Goal: Transaction & Acquisition: Register for event/course

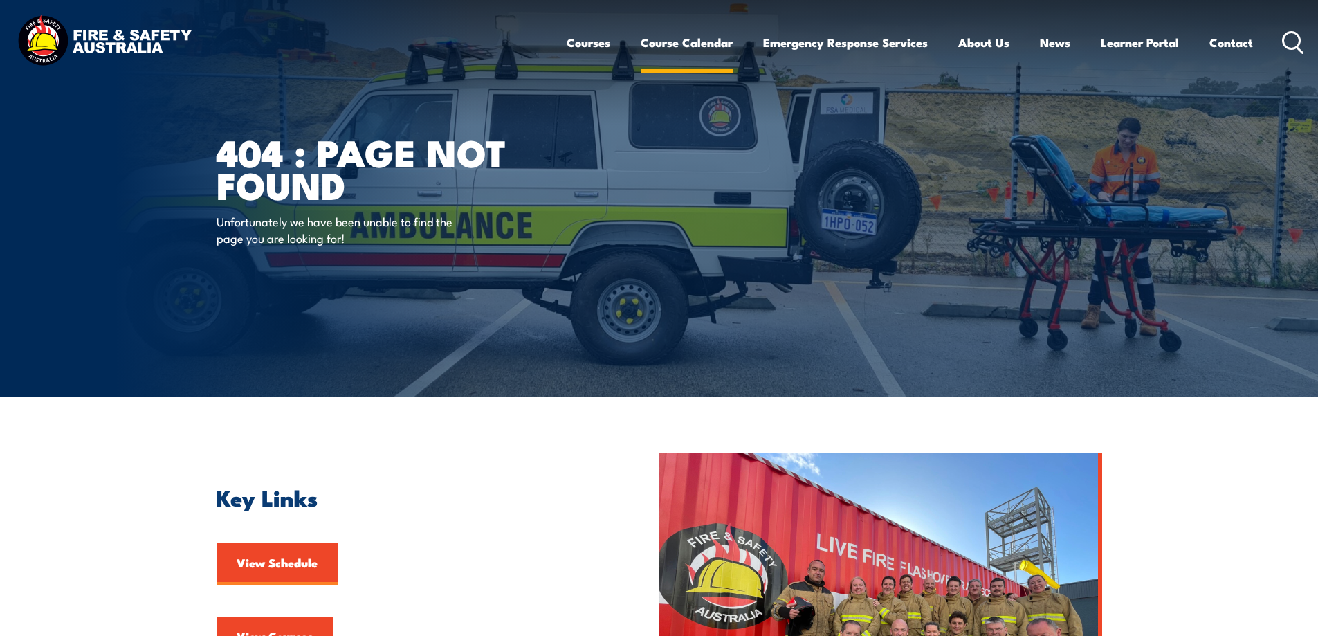
click at [693, 46] on link "Course Calendar" at bounding box center [687, 42] width 92 height 37
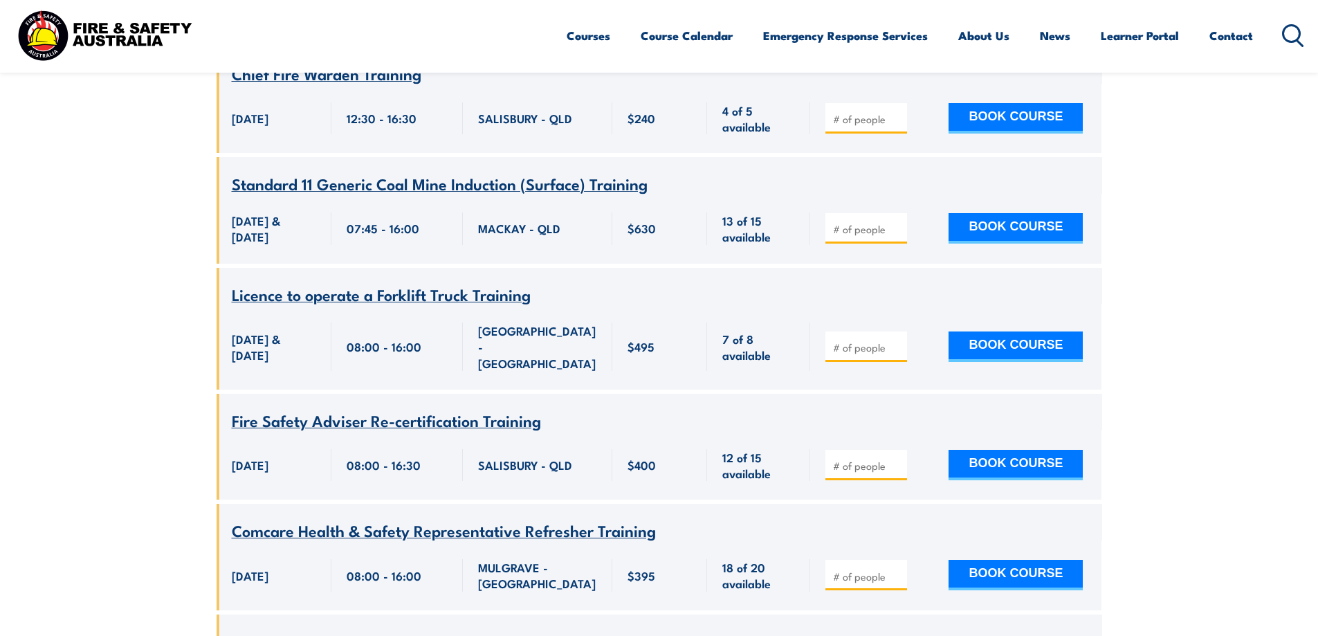
scroll to position [7057, 0]
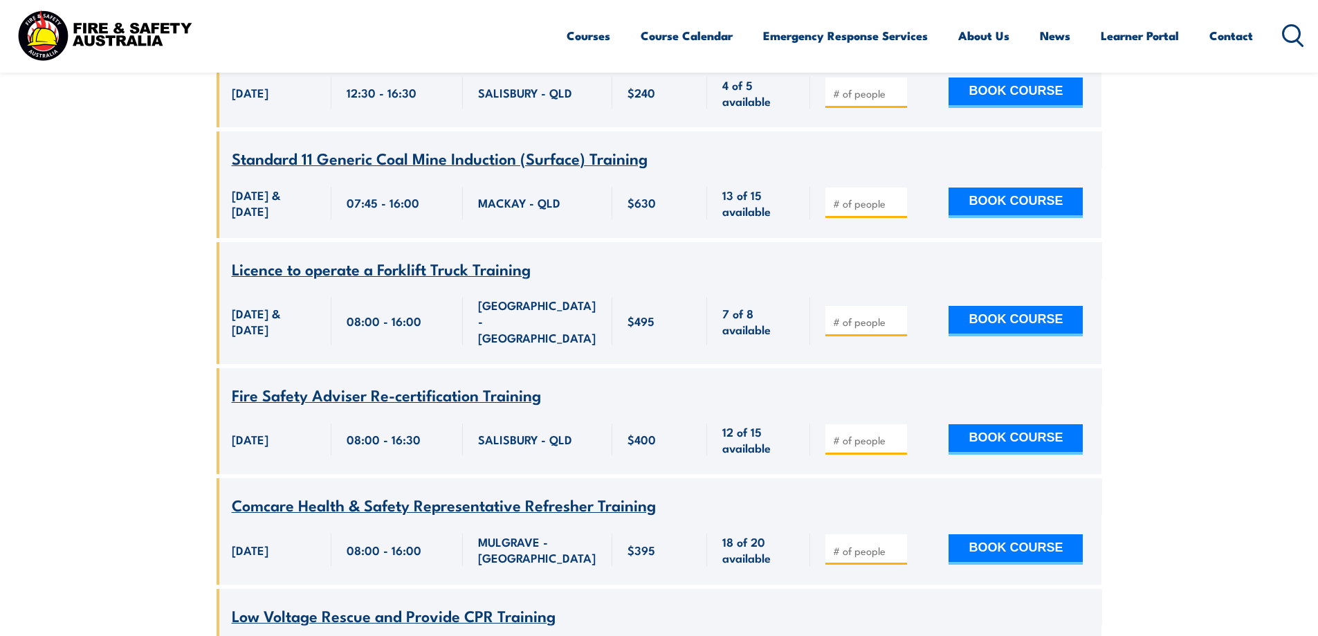
click at [414, 383] on span "Fire Safety Adviser Re-certification Training" at bounding box center [386, 395] width 309 height 24
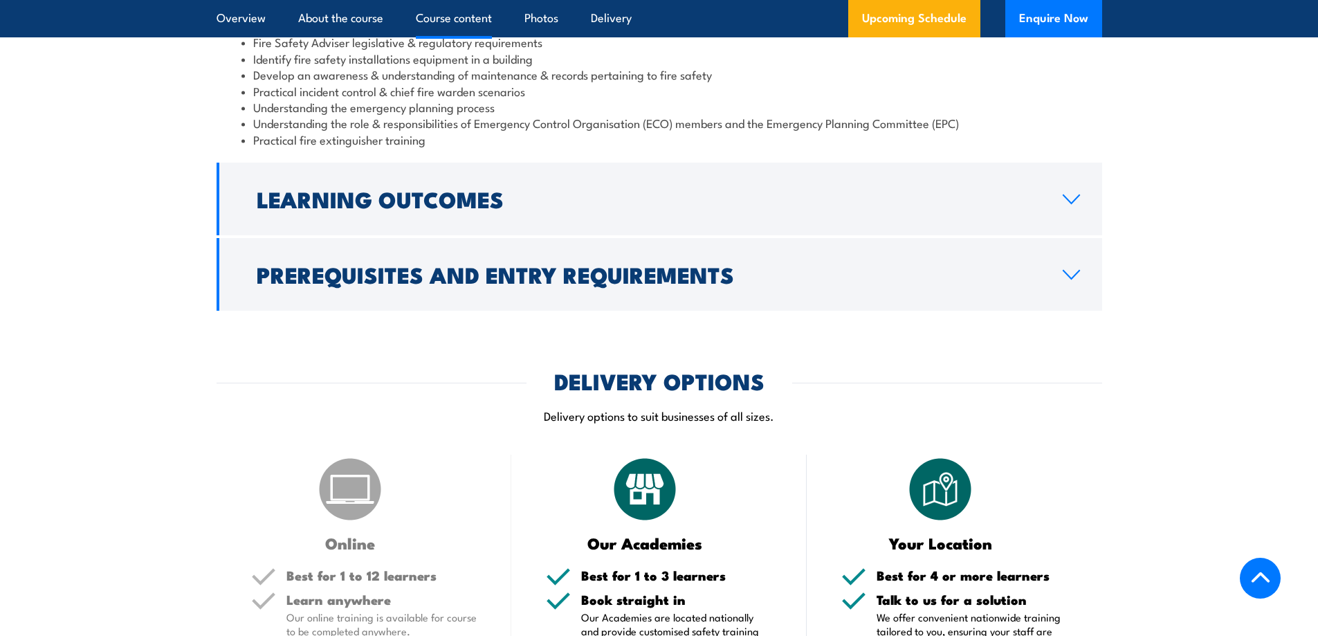
scroll to position [1453, 0]
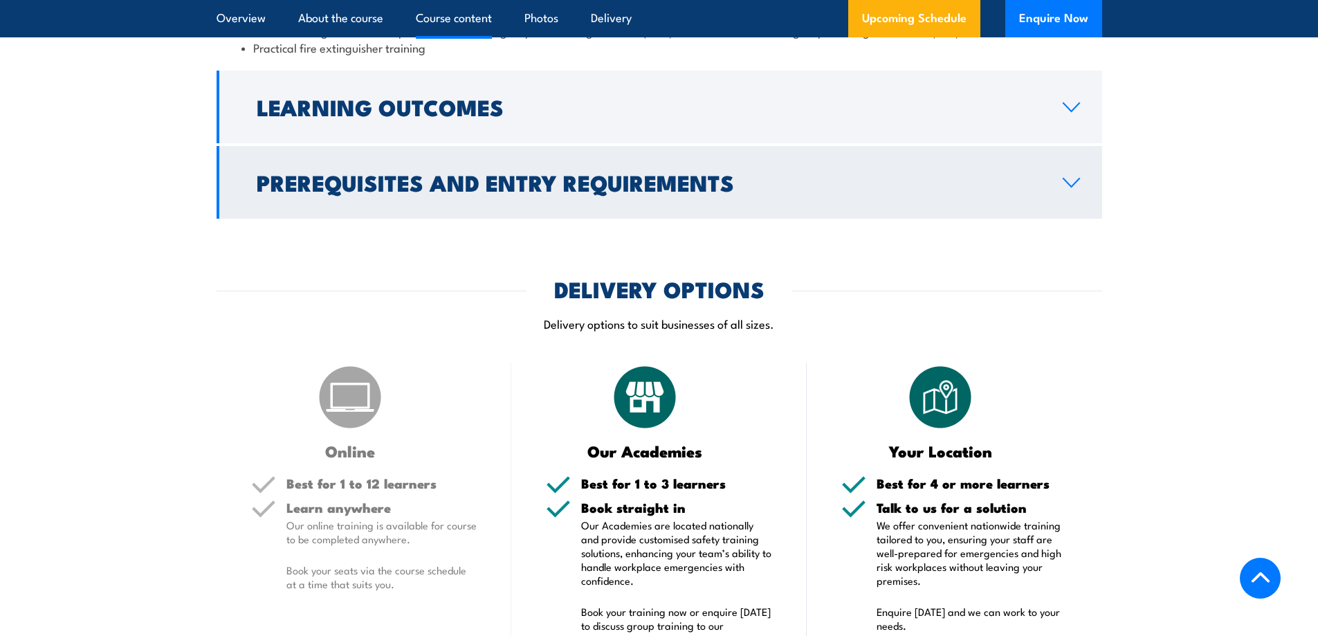
click at [1069, 188] on icon at bounding box center [1071, 182] width 19 height 11
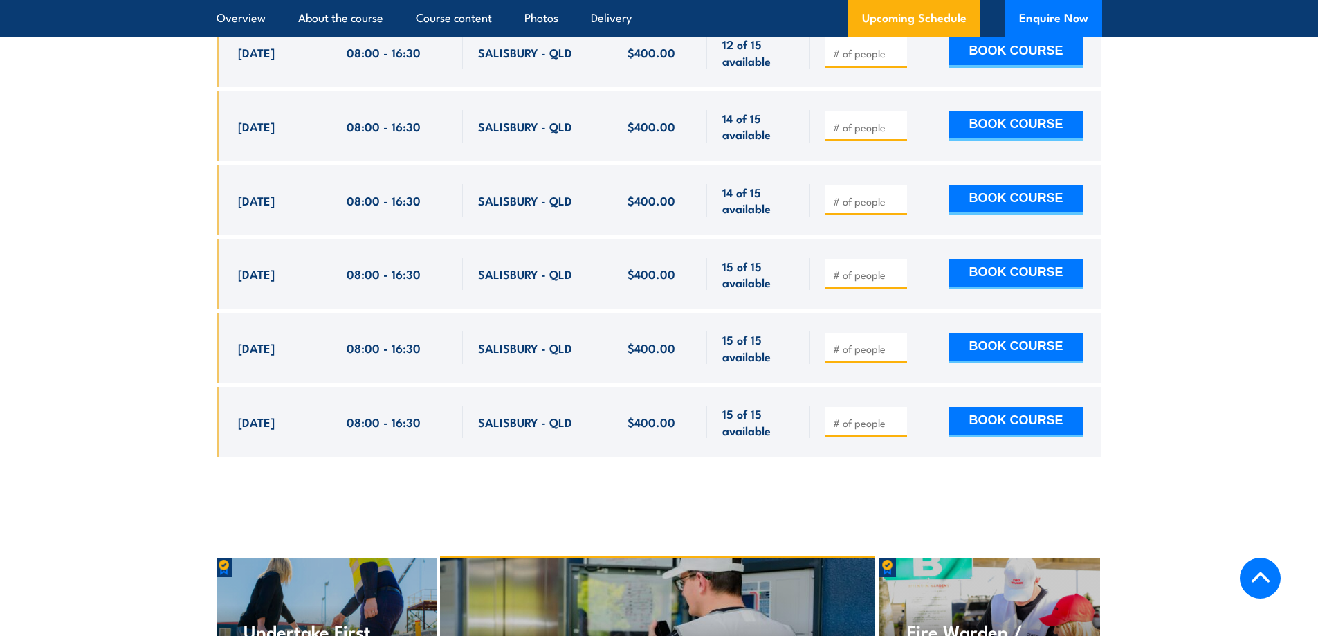
scroll to position [2581, 0]
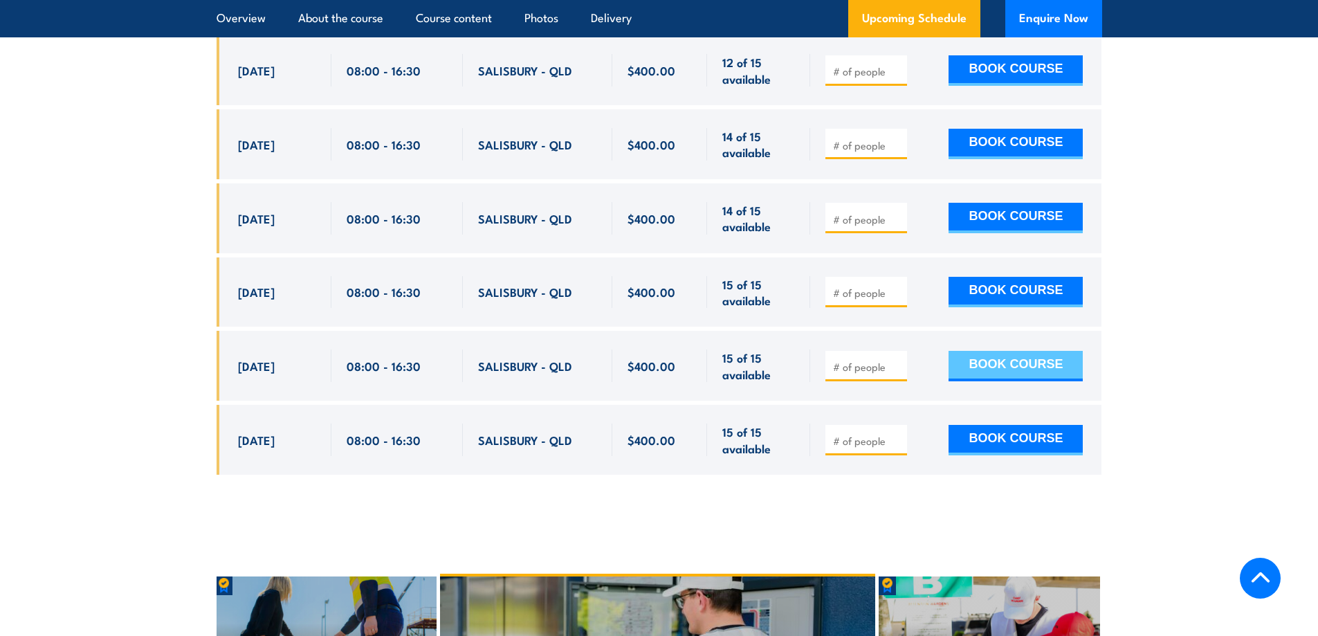
click at [996, 361] on button "BOOK COURSE" at bounding box center [1016, 366] width 134 height 30
type input "1"
click at [897, 361] on input "1" at bounding box center [867, 367] width 69 height 14
click at [1009, 358] on button "BOOK COURSE" at bounding box center [1016, 366] width 134 height 30
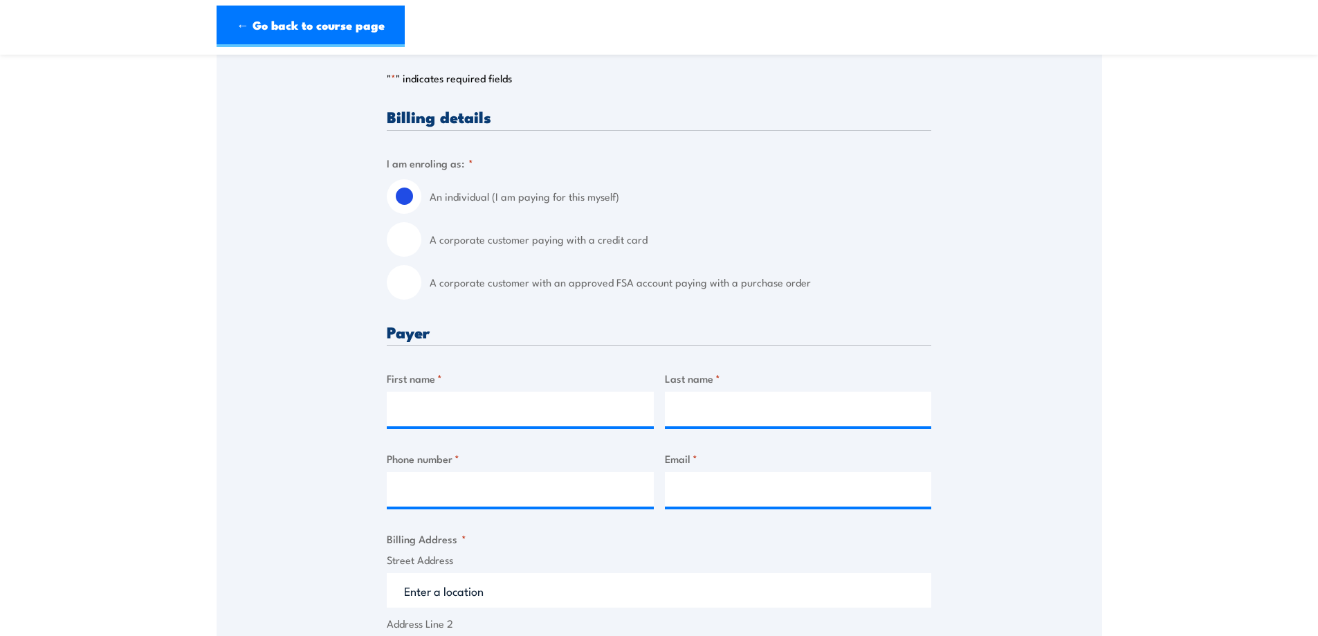
scroll to position [277, 0]
click at [405, 241] on input "A corporate customer paying with a credit card" at bounding box center [404, 238] width 35 height 35
radio input "true"
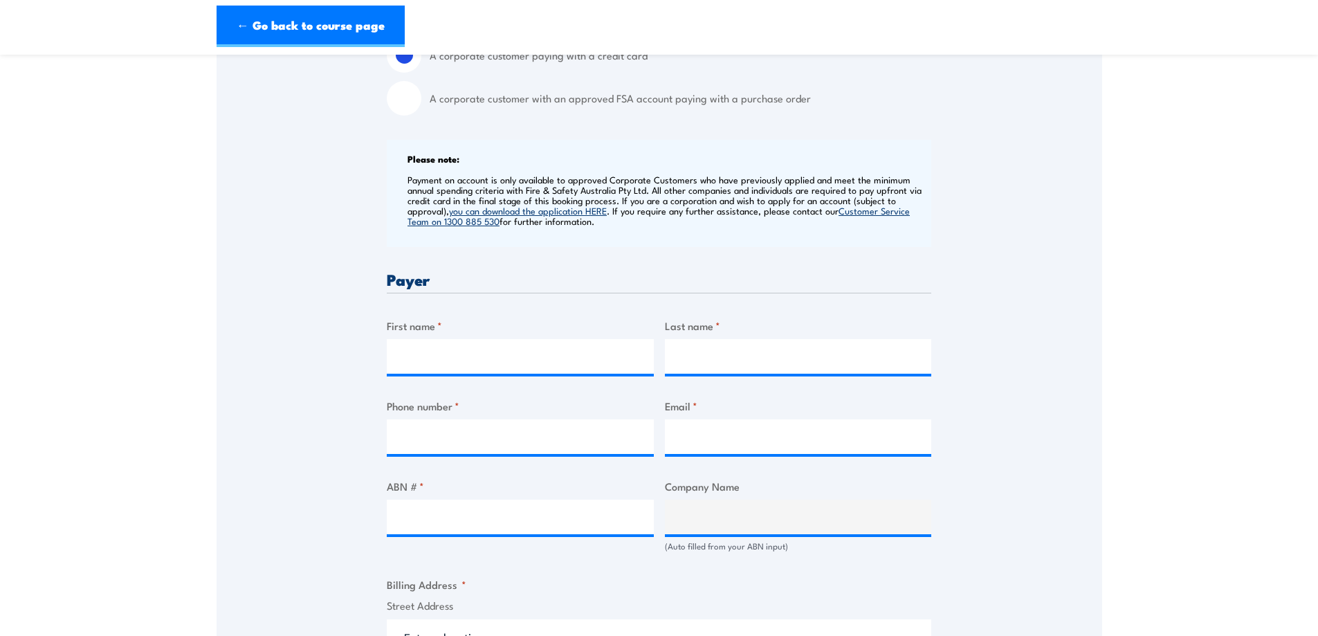
scroll to position [484, 0]
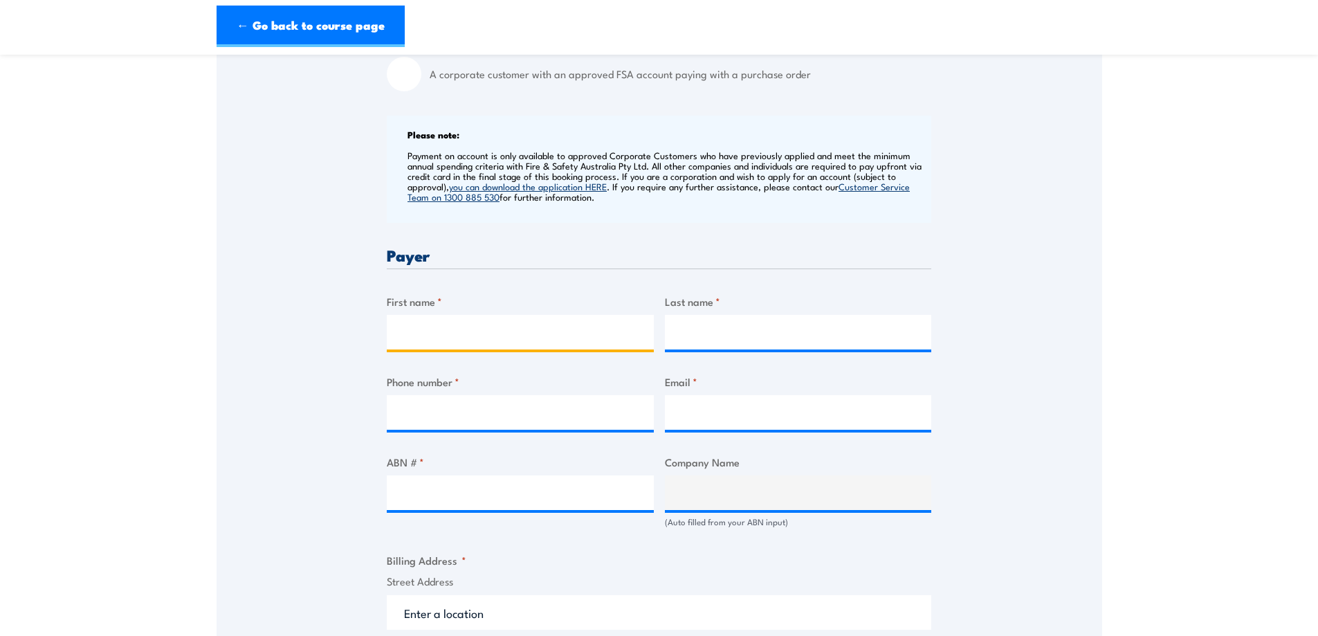
click at [492, 330] on input "First name *" at bounding box center [520, 332] width 267 height 35
type input "Geoff"
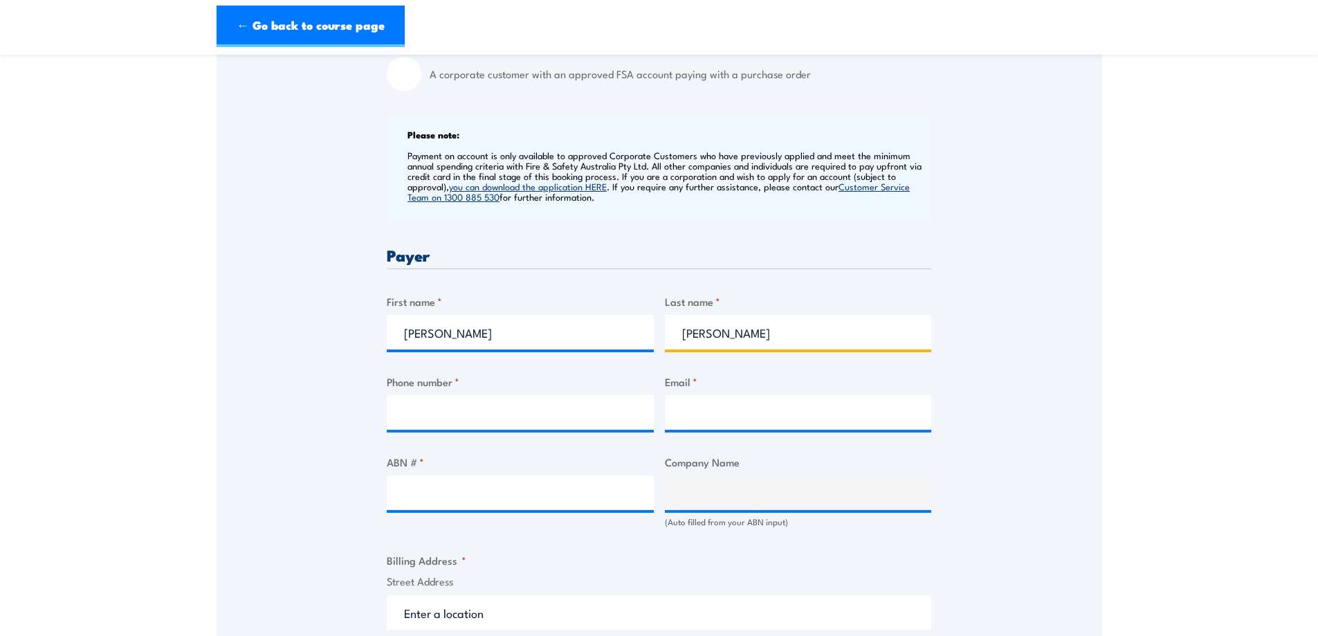
type input "Campbell"
type input "0422005951"
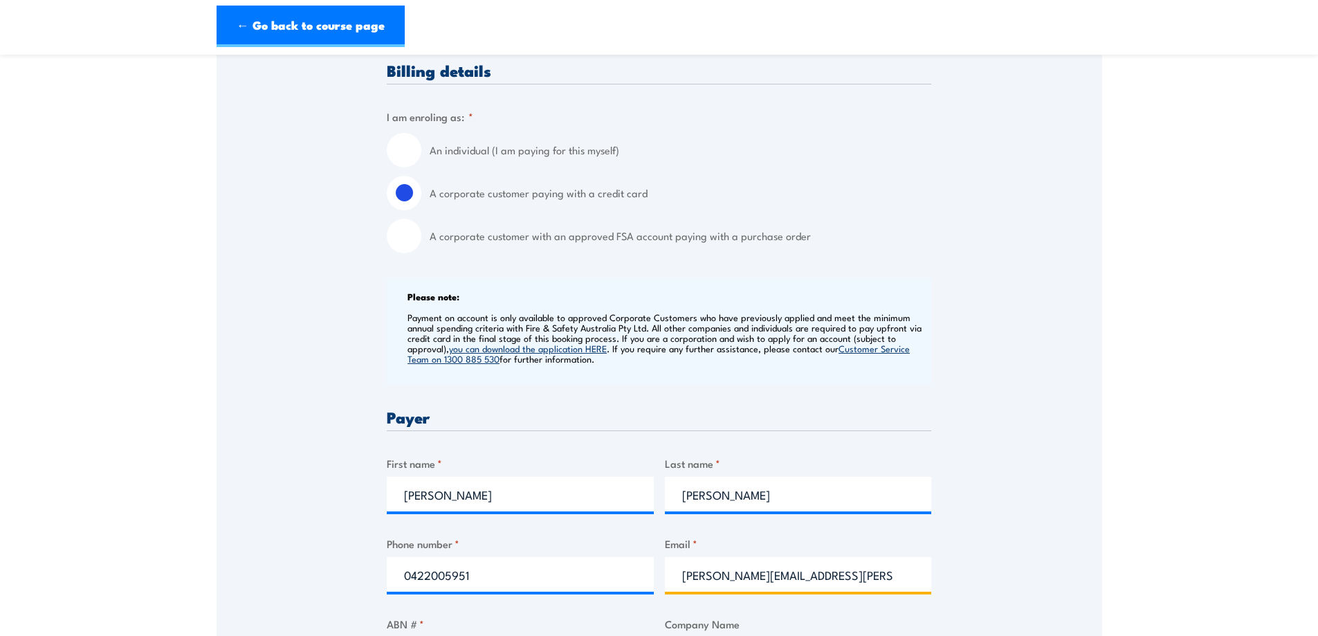
scroll to position [277, 0]
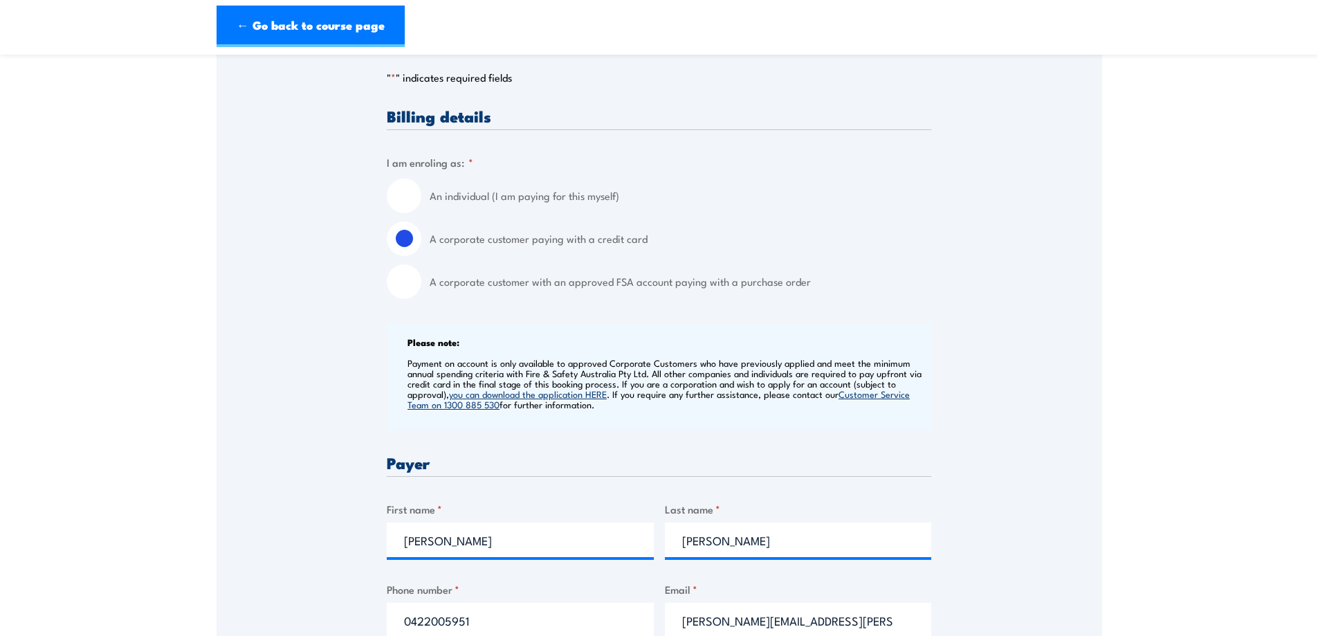
type input "geoff.campbell@vivaenergy.com.au"
click at [409, 195] on input "An individual (I am paying for this myself)" at bounding box center [404, 196] width 35 height 35
radio input "true"
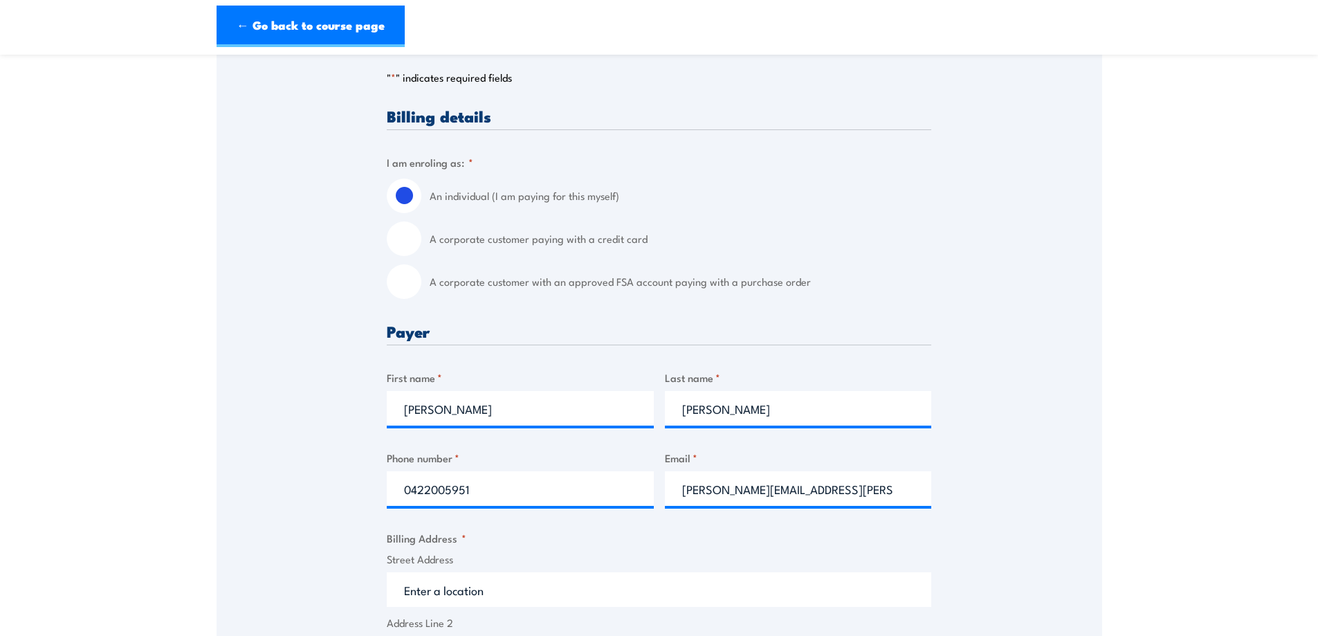
click at [408, 243] on input "A corporate customer paying with a credit card" at bounding box center [404, 238] width 35 height 35
radio input "true"
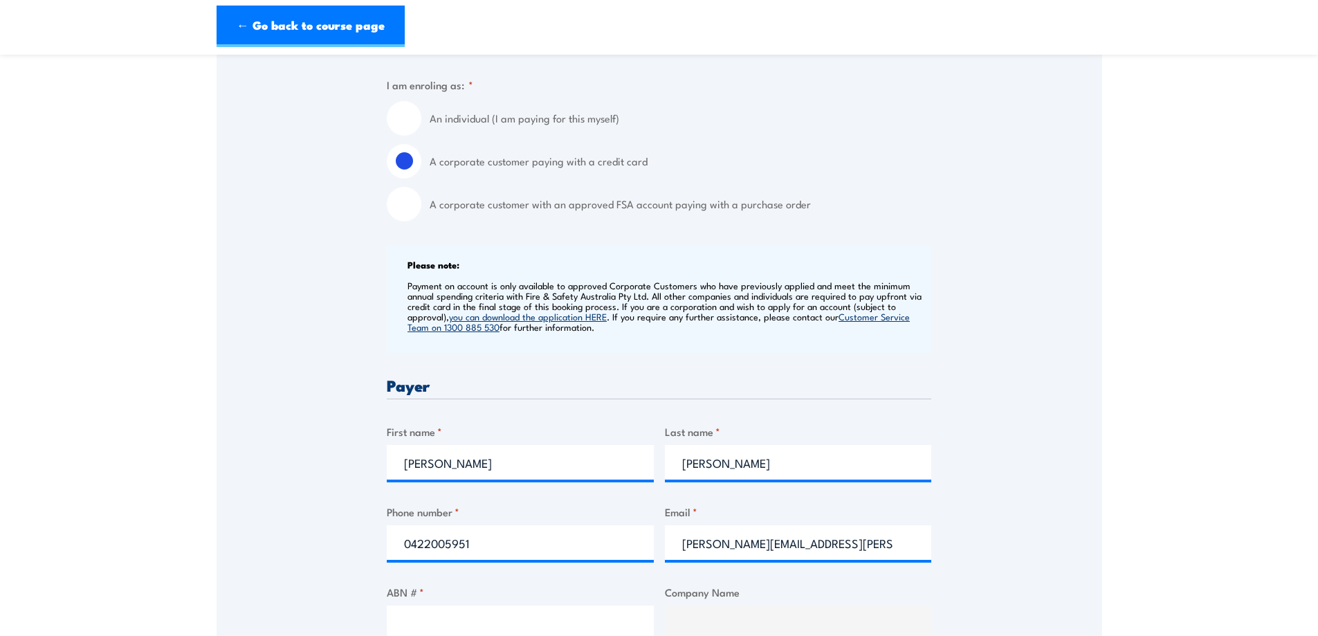
scroll to position [346, 0]
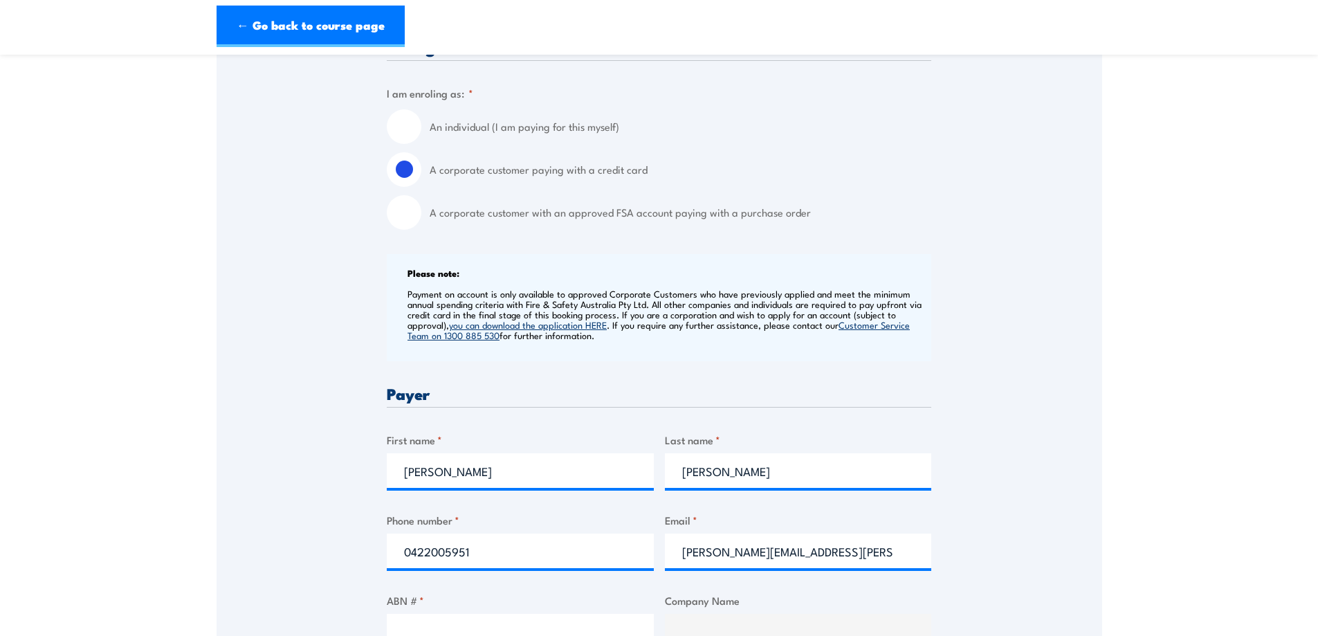
click at [410, 129] on input "An individual (I am paying for this myself)" at bounding box center [404, 126] width 35 height 35
radio input "true"
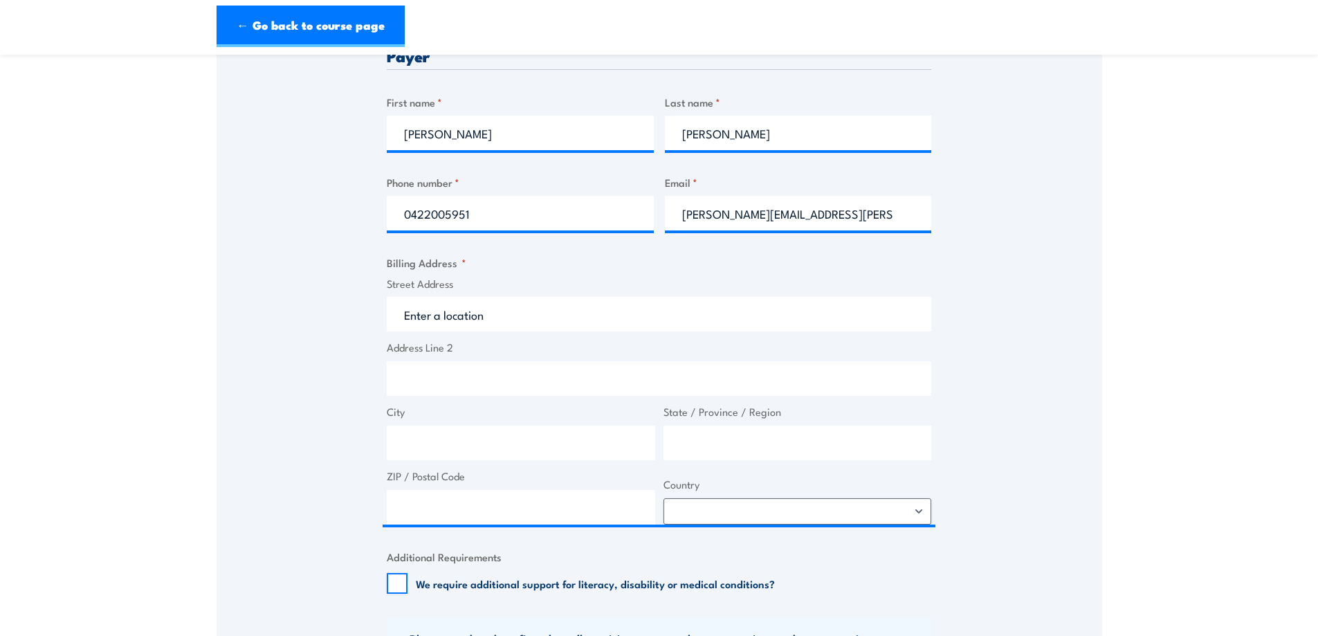
scroll to position [554, 0]
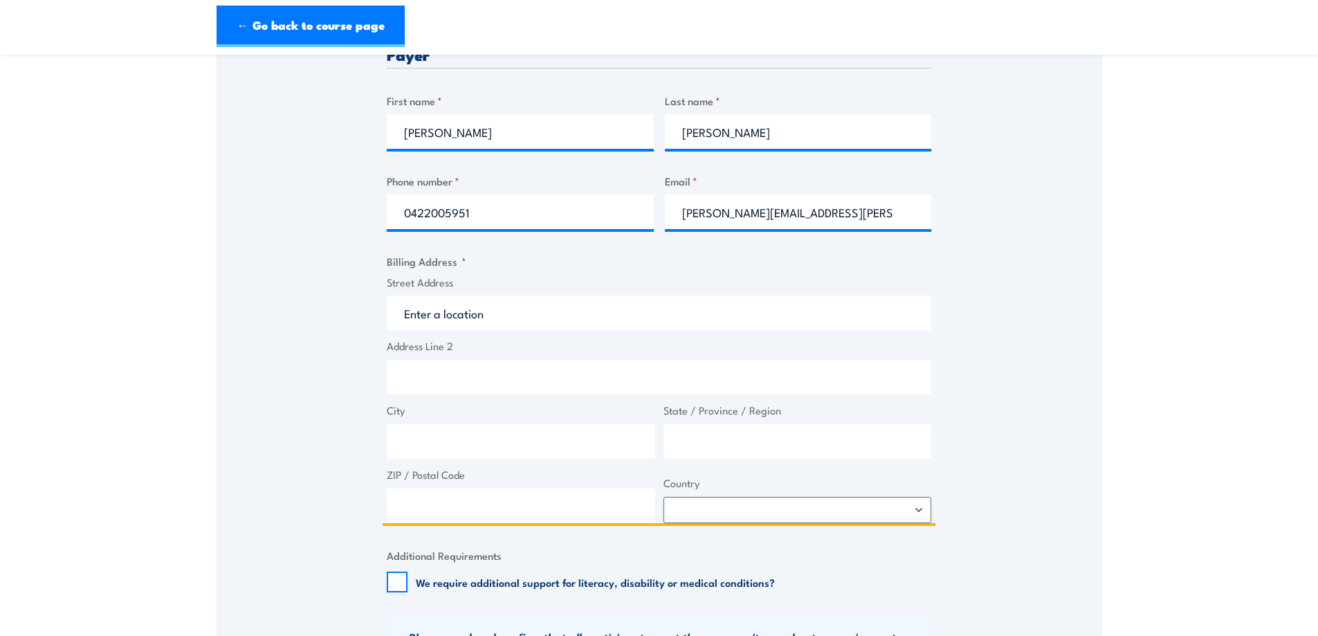
click at [497, 313] on input "Street Address" at bounding box center [659, 312] width 545 height 35
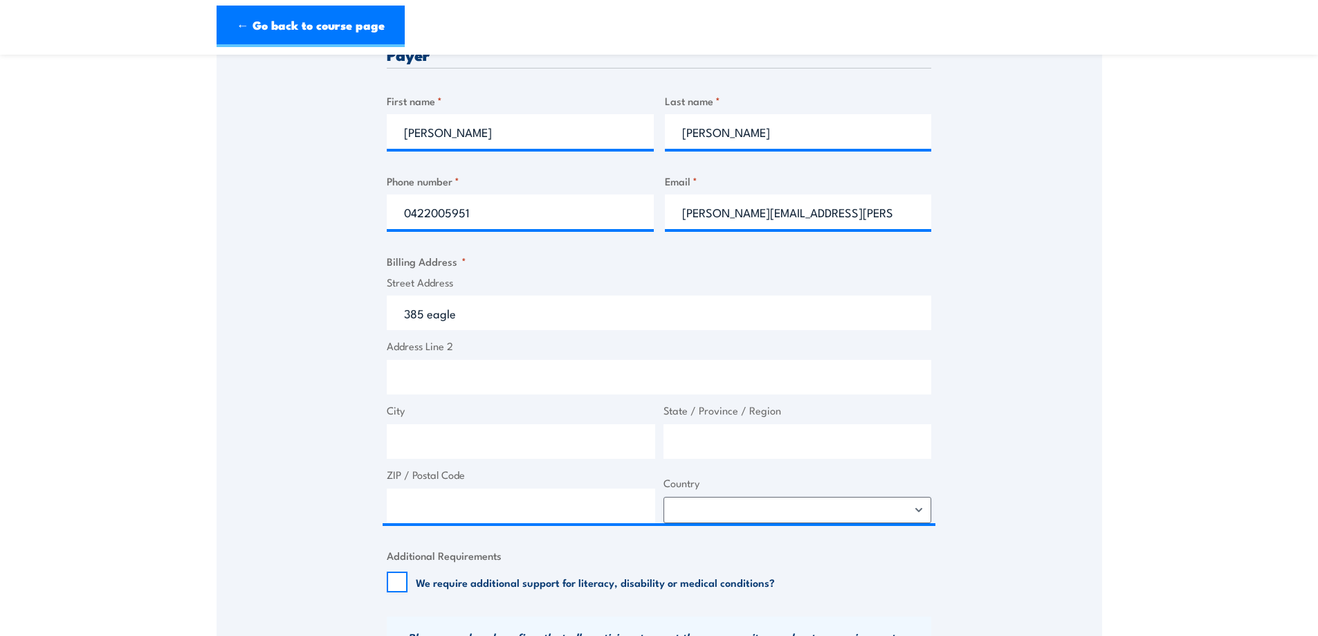
type input "385 Eagle Farm Road, Pinkenba QLD, Australia"
type input "385 Eagle Farm Rd"
type input "Pinkenba"
type input "Queensland"
type input "4008"
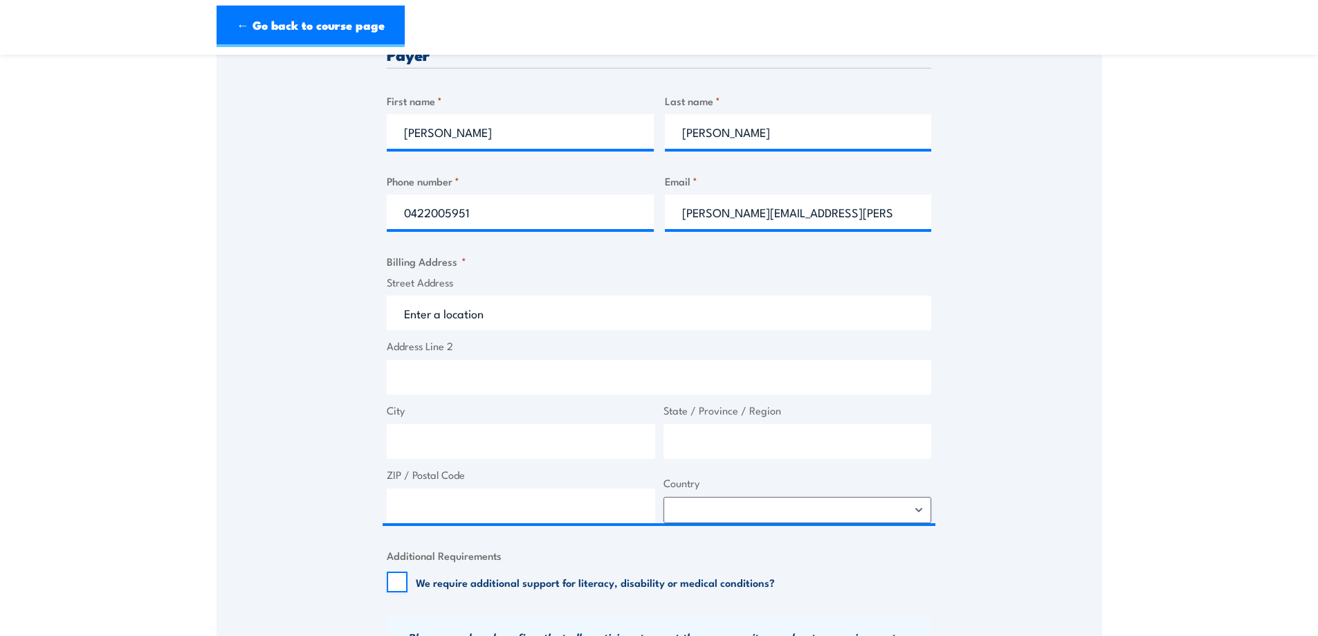
select select "Australia"
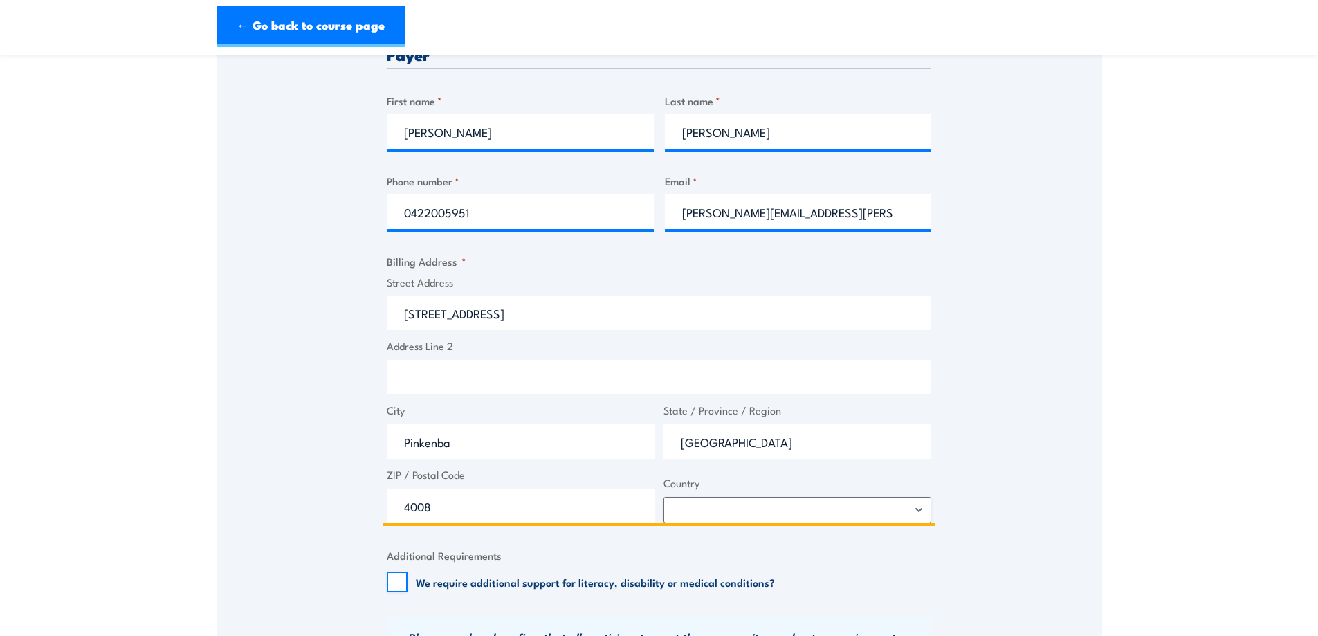
click at [529, 316] on input "385 Eagle Farm Rd" at bounding box center [659, 312] width 545 height 35
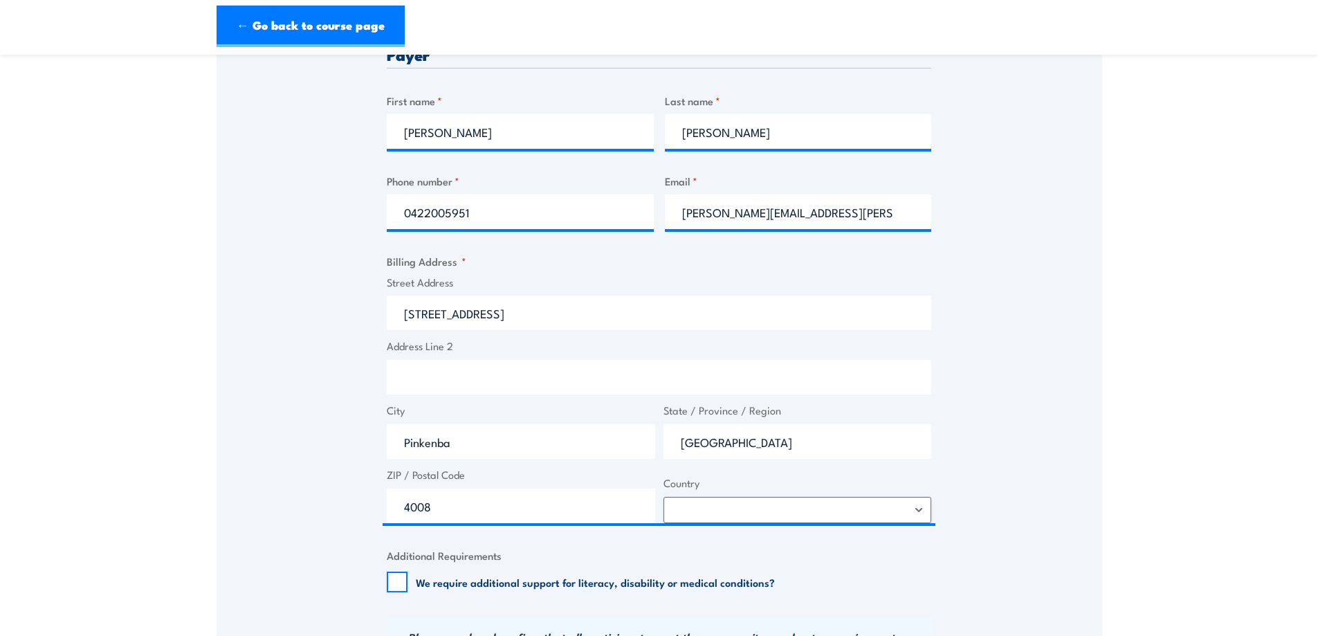
type input "385 Eagle Farm Rd, Pinkenba QLD, Australia"
type input "385 Eagle Farm Rd"
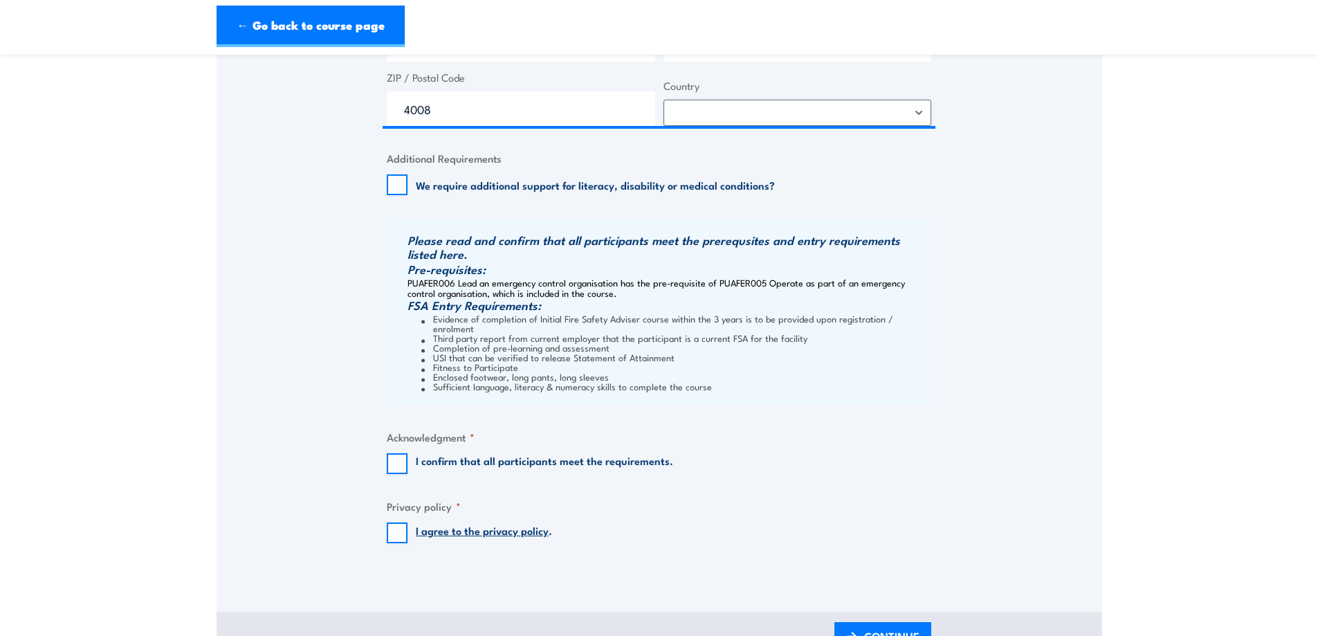
scroll to position [969, 0]
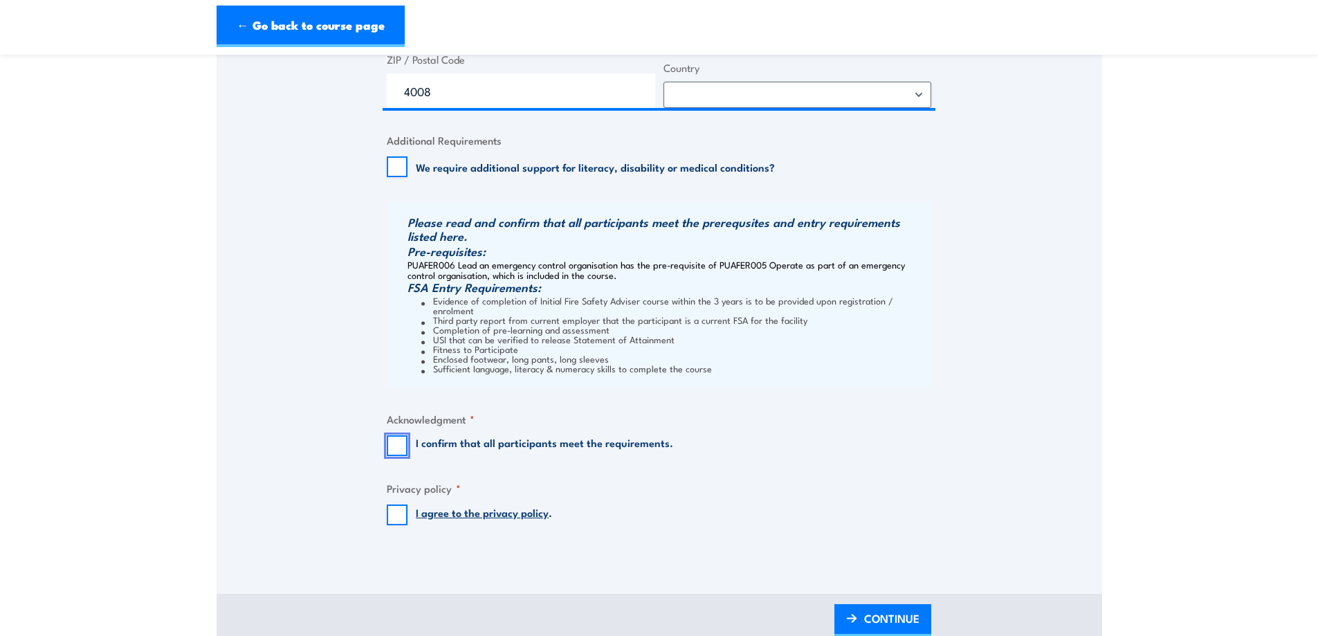
click at [400, 437] on input "I confirm that all participants meet the requirements." at bounding box center [397, 445] width 21 height 21
checkbox input "true"
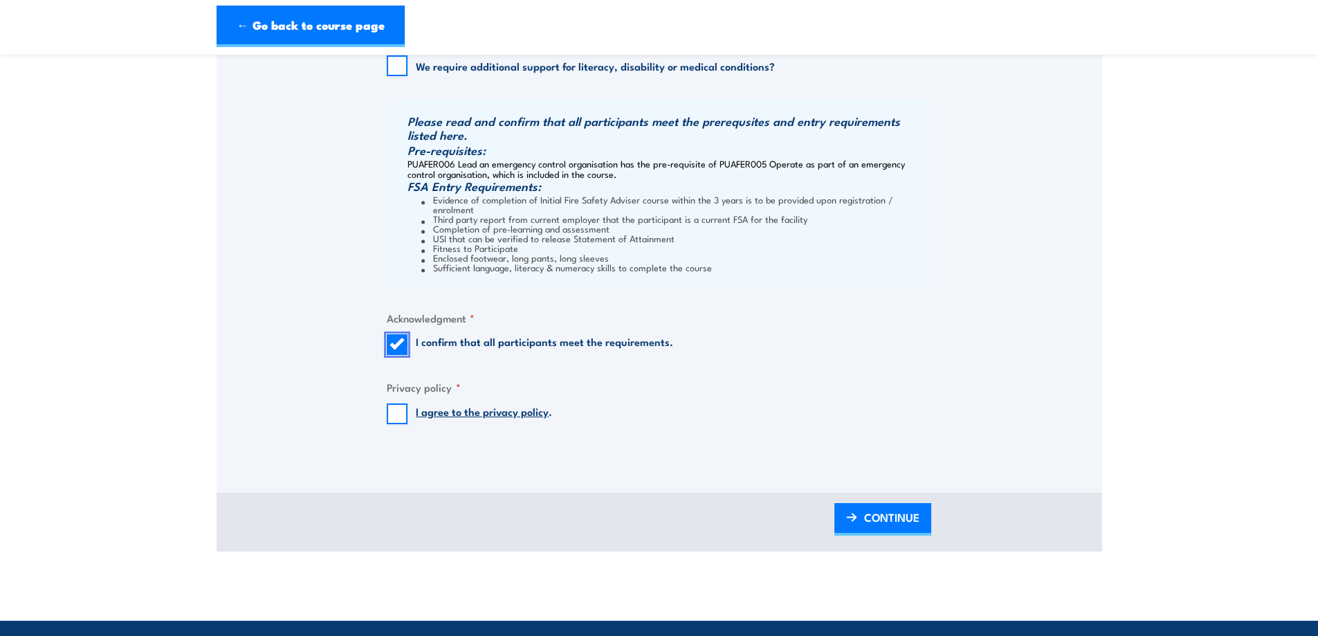
scroll to position [1176, 0]
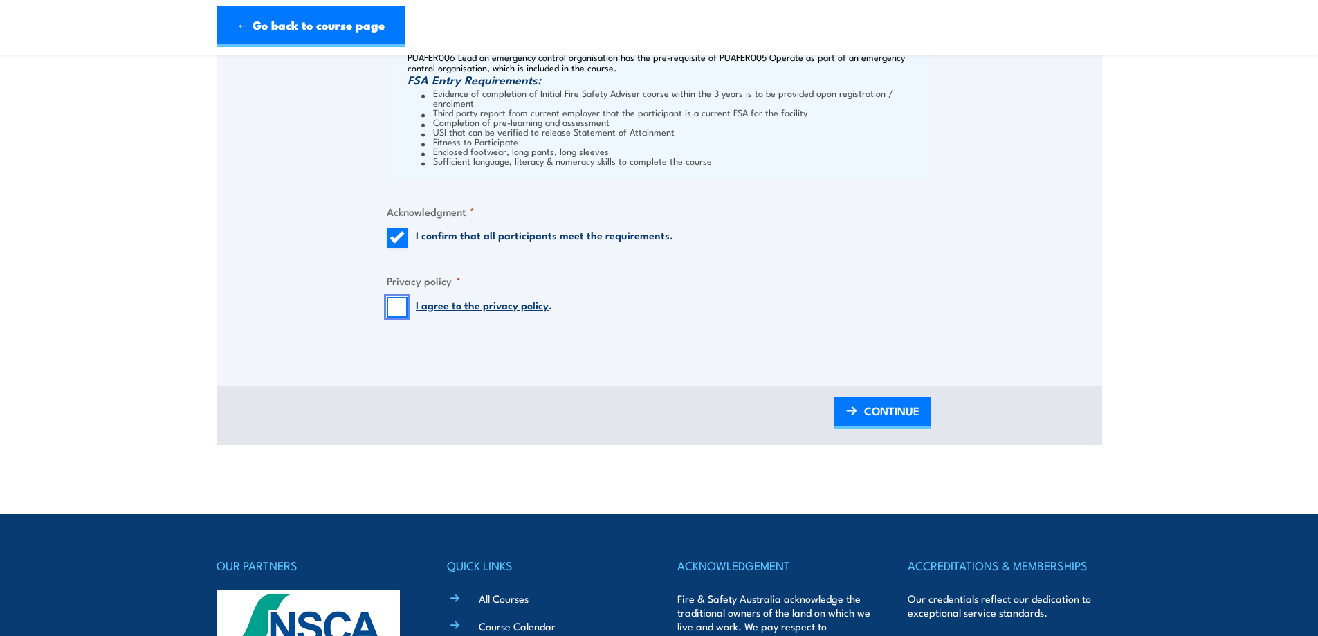
click at [399, 297] on input "I agree to the privacy policy ." at bounding box center [397, 307] width 21 height 21
checkbox input "true"
click at [885, 403] on span "CONTINUE" at bounding box center [891, 410] width 55 height 37
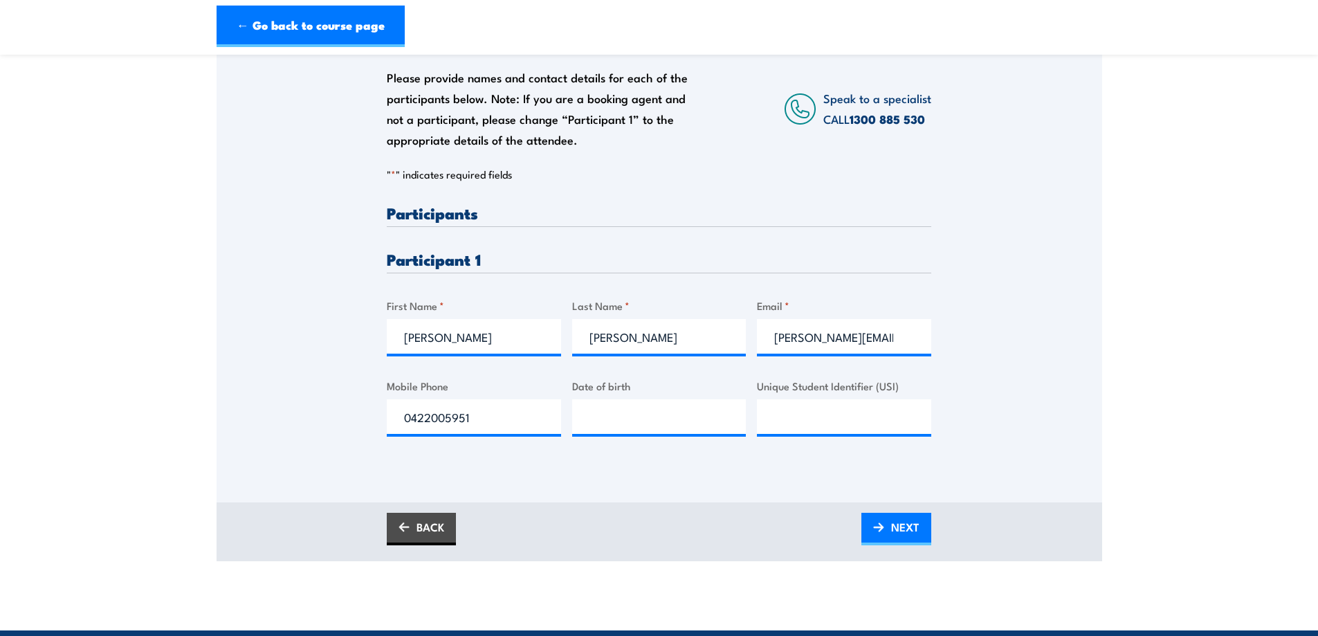
scroll to position [346, 0]
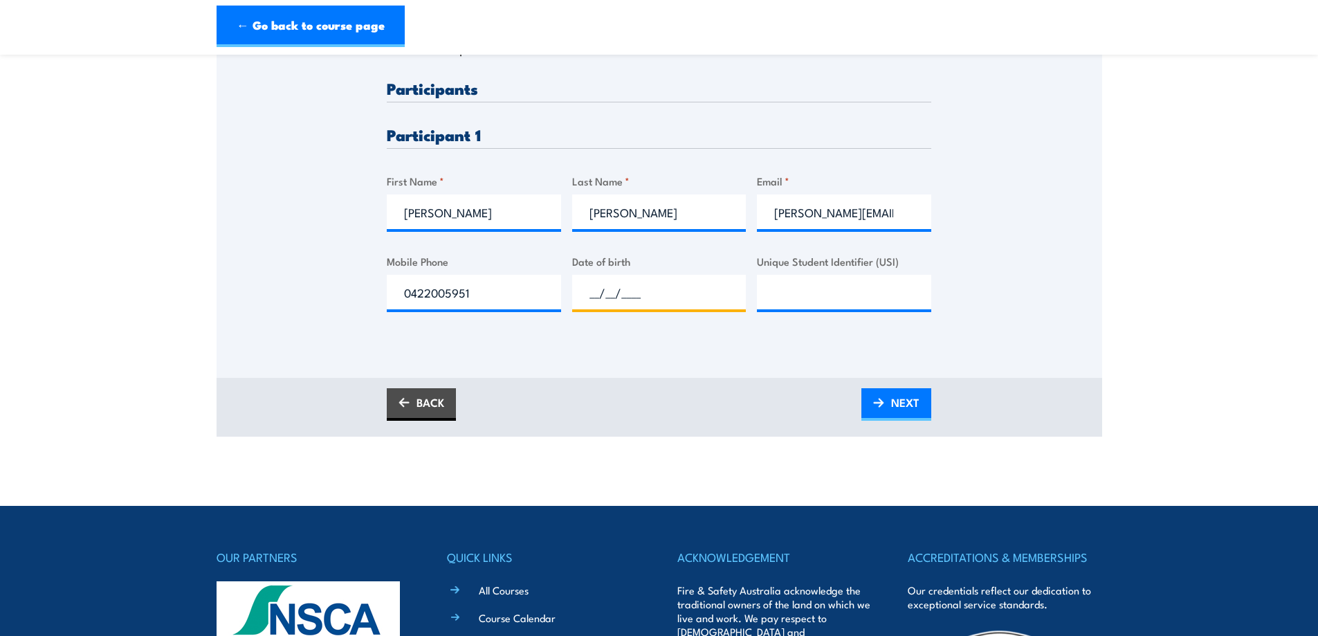
click at [646, 290] on input "__/__/____" at bounding box center [659, 292] width 174 height 35
type input "06/05/1962"
click at [807, 295] on input "Unique Student Identifier (USI)" at bounding box center [844, 292] width 174 height 35
click at [795, 294] on input "Unique Student Identifier (USI)" at bounding box center [844, 292] width 174 height 35
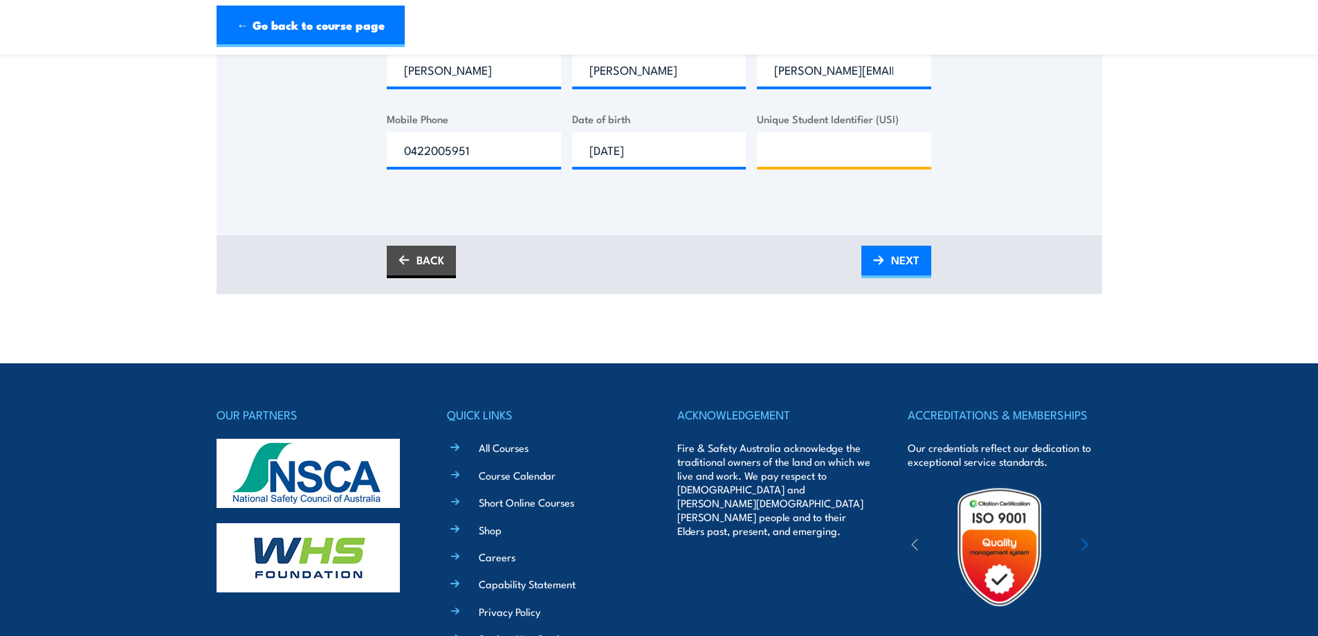
scroll to position [408, 0]
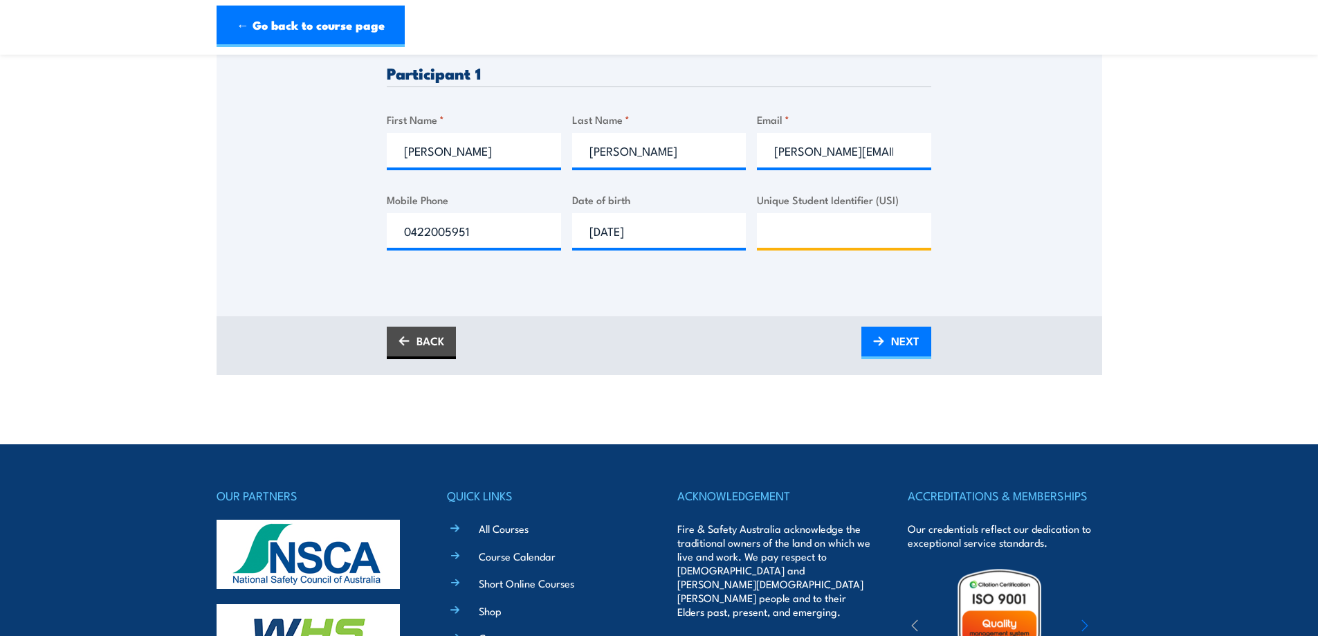
paste input "R2DYRWK2KE"
type input "R2DYRWK2KE"
click at [903, 339] on span "NEXT" at bounding box center [905, 340] width 28 height 37
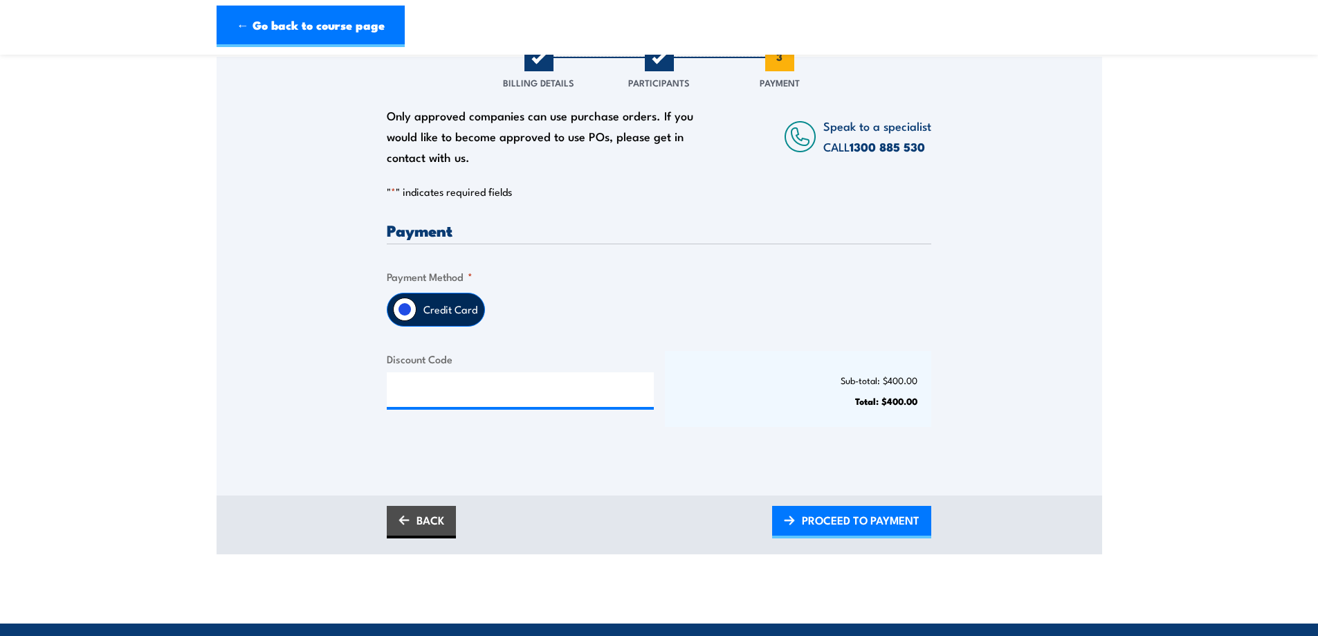
scroll to position [208, 0]
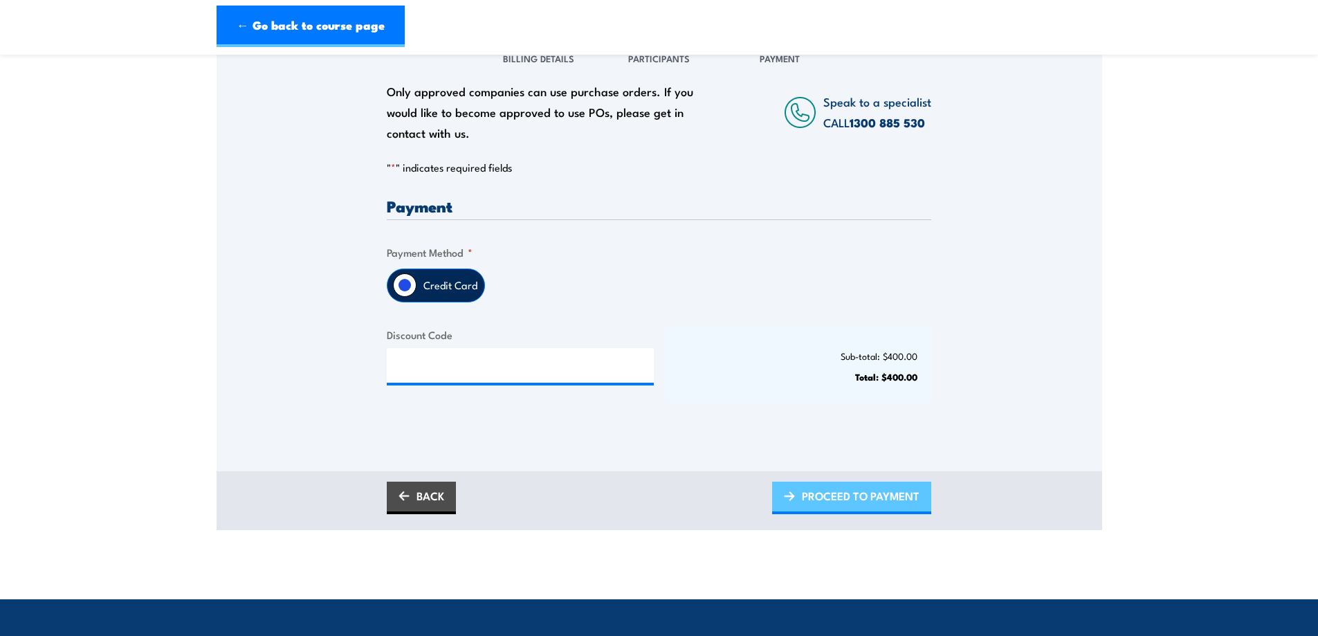
click at [850, 496] on span "PROCEED TO PAYMENT" at bounding box center [861, 495] width 118 height 37
